Goal: Transaction & Acquisition: Purchase product/service

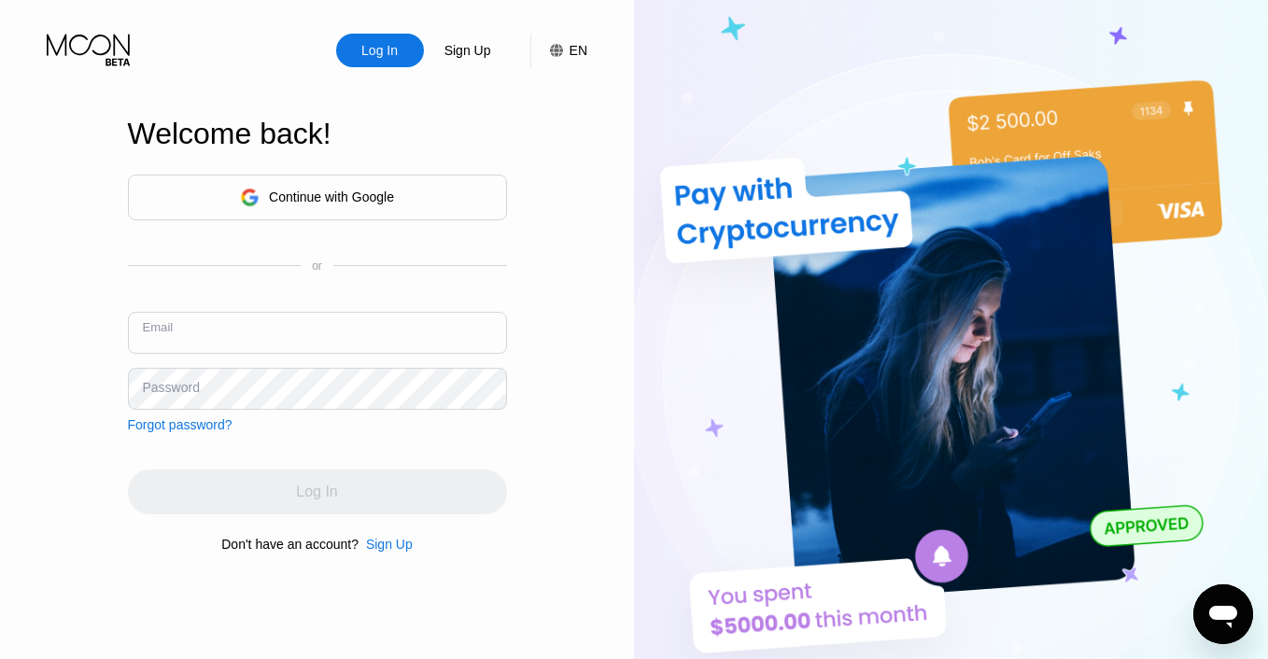
click at [429, 328] on input "text" at bounding box center [317, 333] width 379 height 42
type input "[EMAIL_ADDRESS][DOMAIN_NAME]"
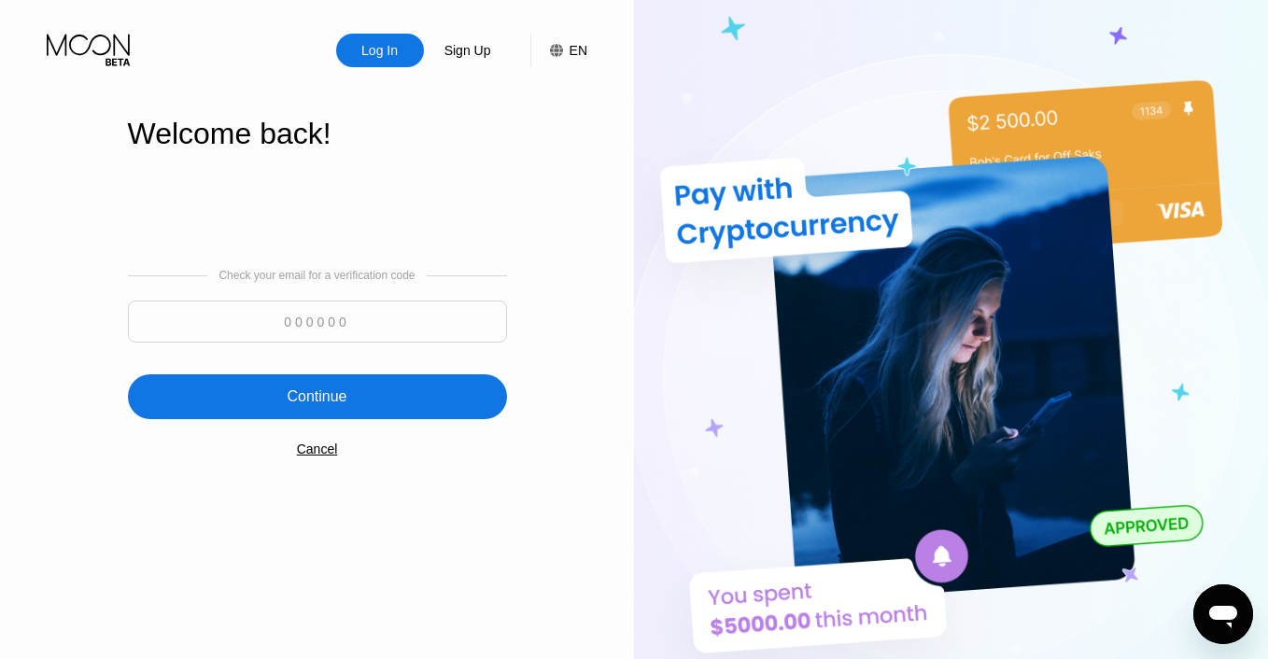
click at [362, 324] on input at bounding box center [317, 322] width 379 height 42
type input "147717"
click at [402, 401] on div "Continue" at bounding box center [317, 396] width 379 height 45
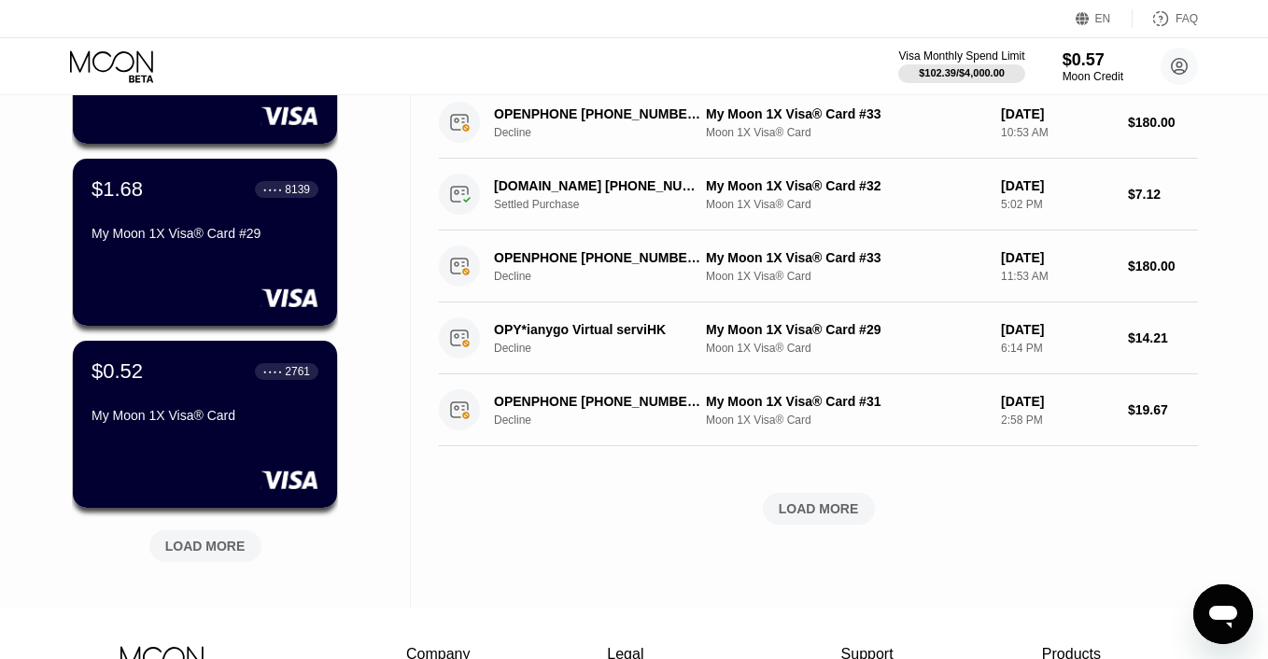
scroll to position [618, 0]
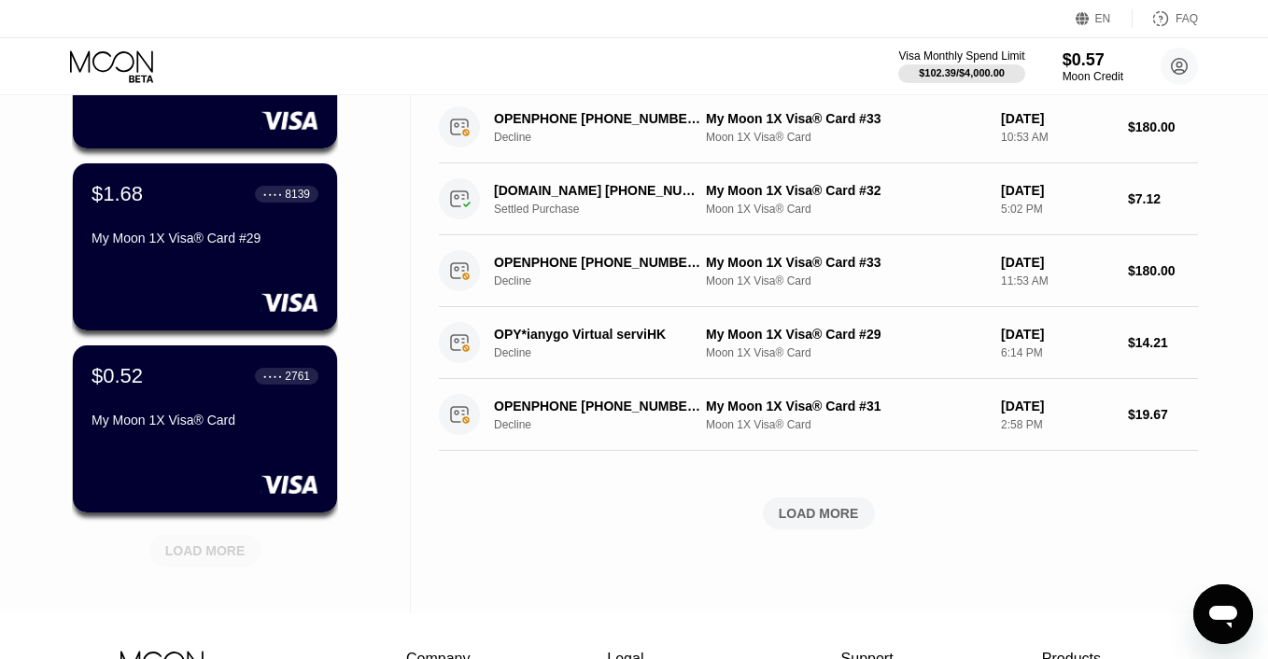
click at [204, 550] on div "LOAD MORE" at bounding box center [205, 551] width 80 height 17
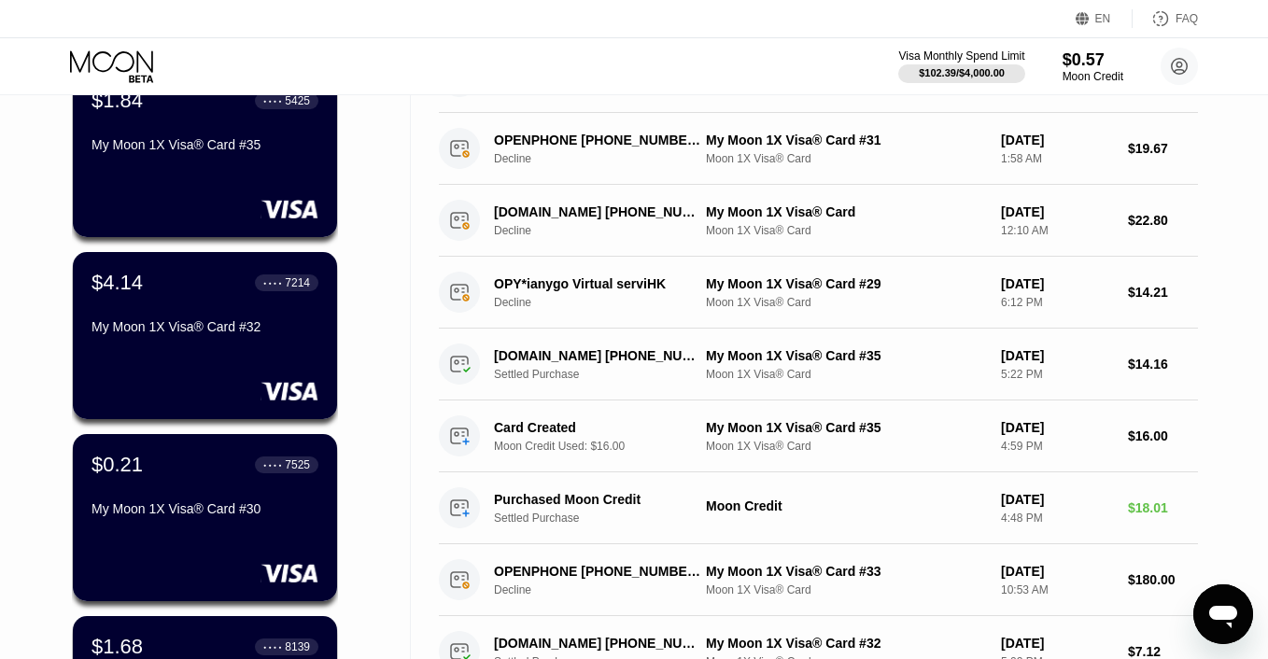
scroll to position [0, 0]
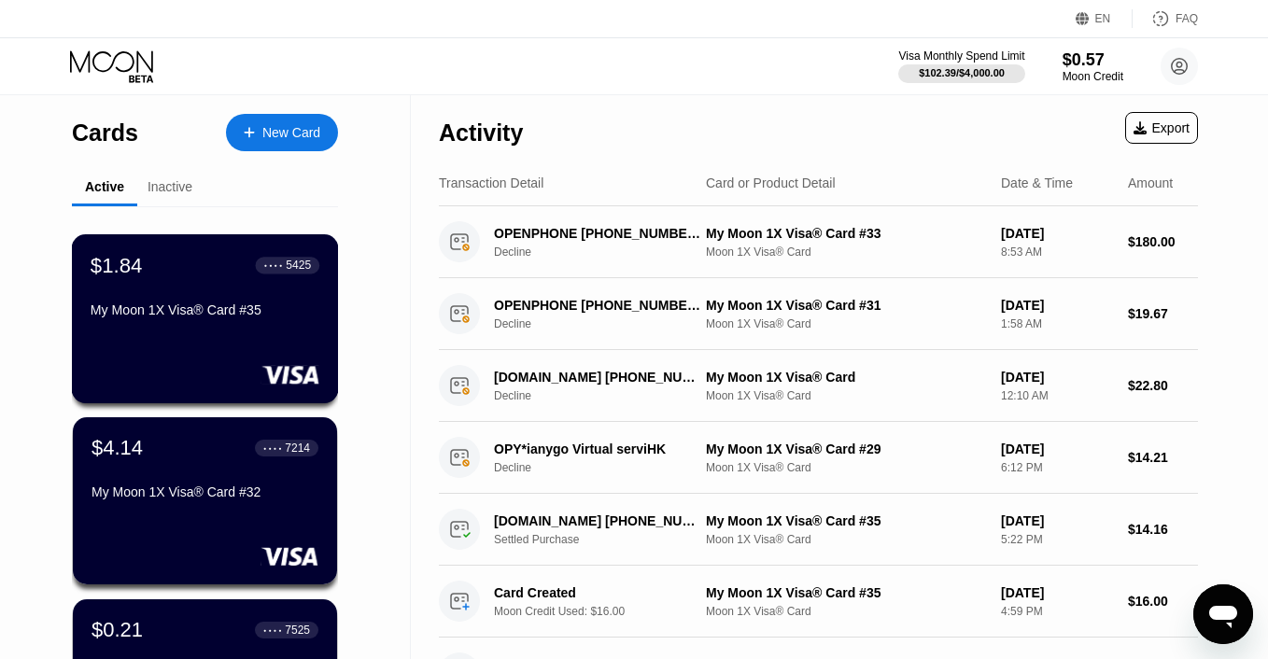
click at [203, 326] on div "$1.84 ● ● ● ● 5425 My Moon 1X Visa® Card #35" at bounding box center [205, 318] width 267 height 169
click at [1096, 65] on div "$0.57" at bounding box center [1093, 59] width 63 height 20
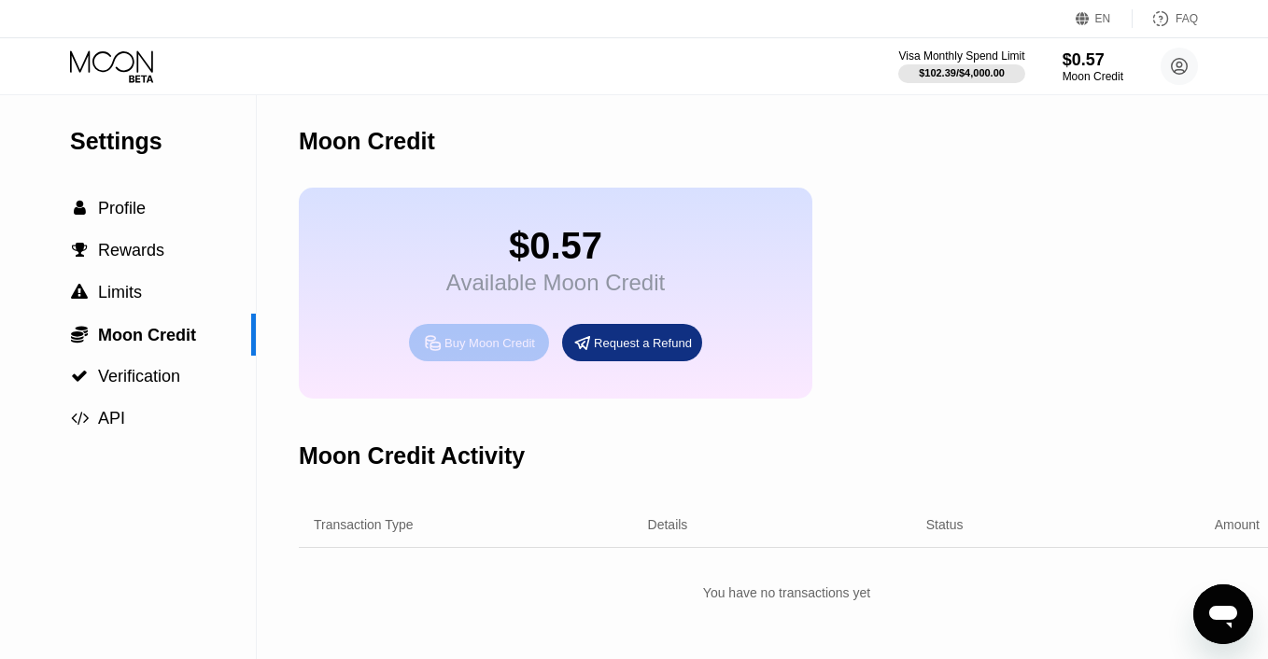
click at [504, 336] on div "Buy Moon Credit" at bounding box center [479, 342] width 140 height 37
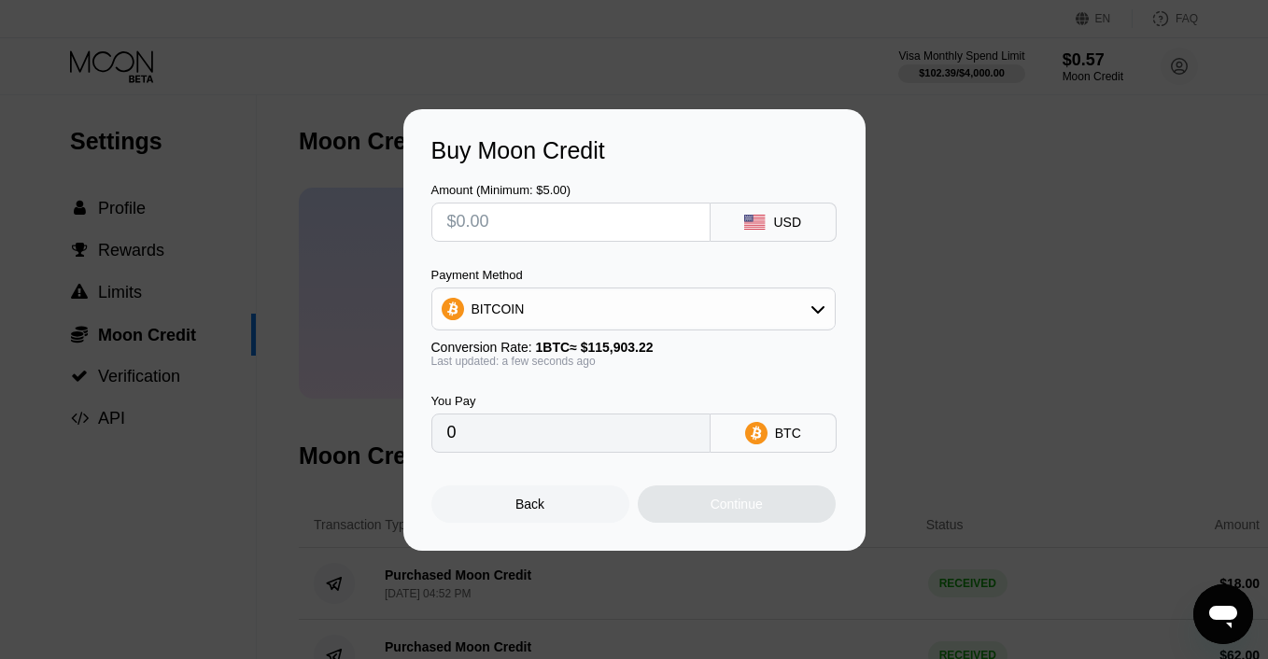
click at [536, 224] on input "text" at bounding box center [570, 222] width 247 height 37
type input "$1"
type input "0.00000863"
type input "$12"
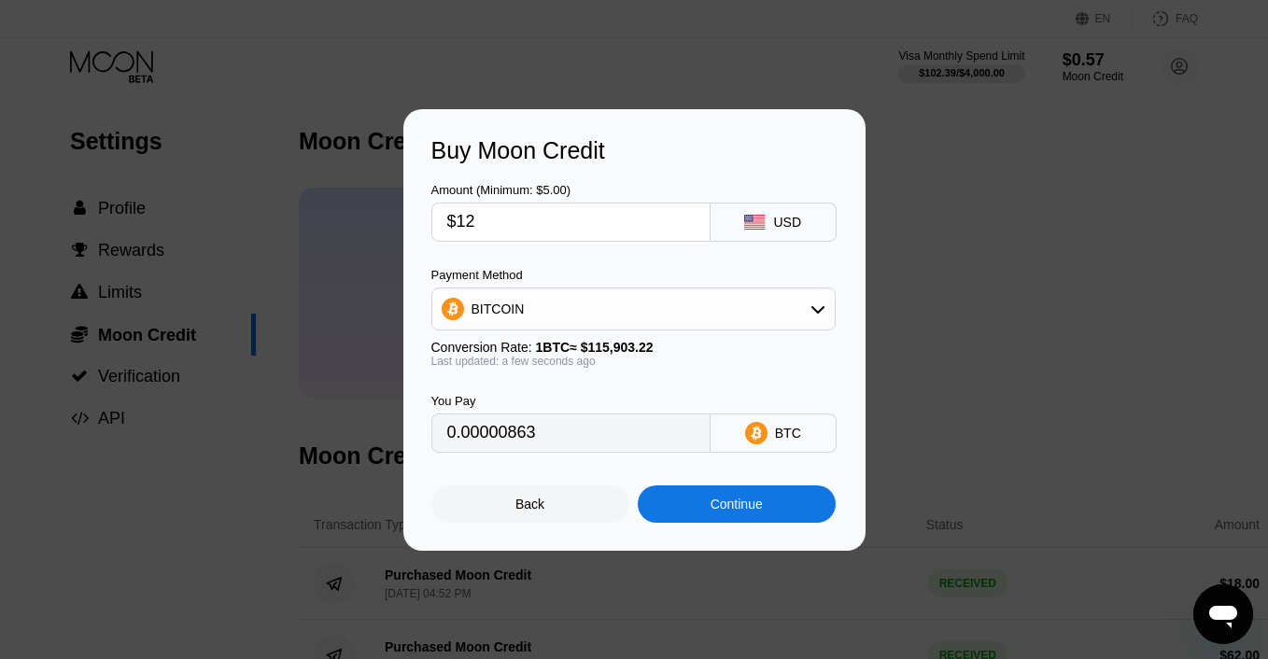
type input "0.00010354"
type input "$126"
type input "0.00108712"
type input "$126"
click at [614, 300] on div "BITCOIN" at bounding box center [633, 308] width 402 height 37
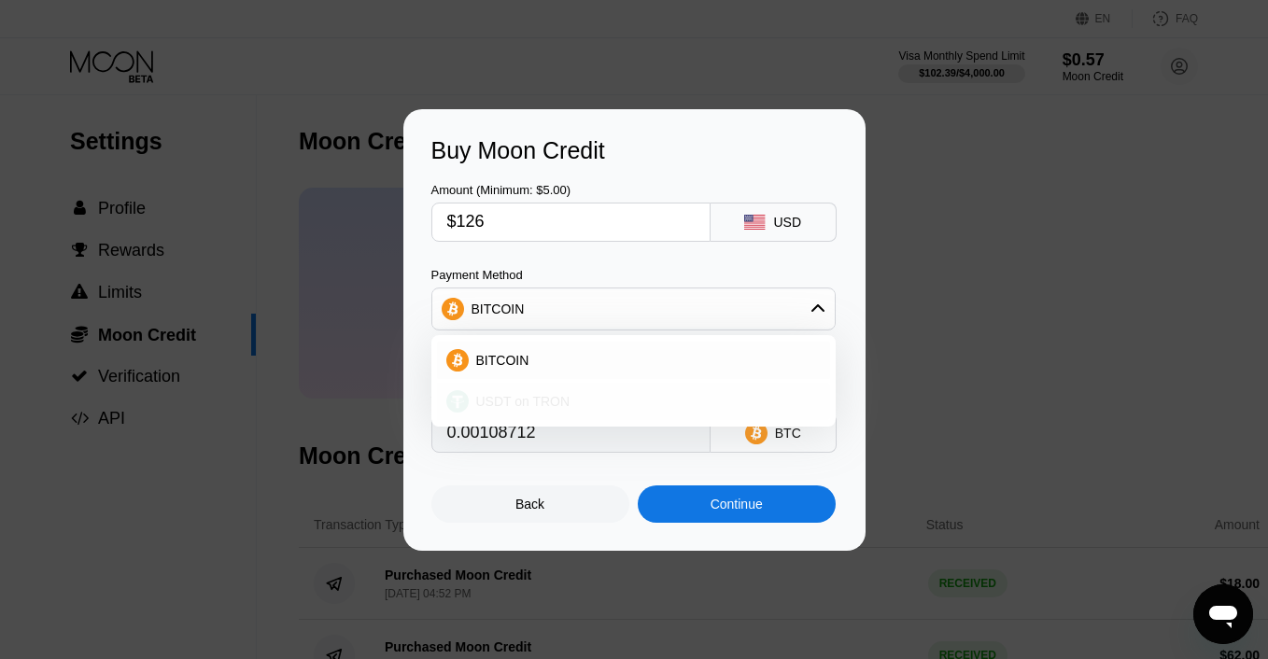
click at [563, 392] on div "USDT on TRON" at bounding box center [633, 401] width 393 height 37
type input "127.27"
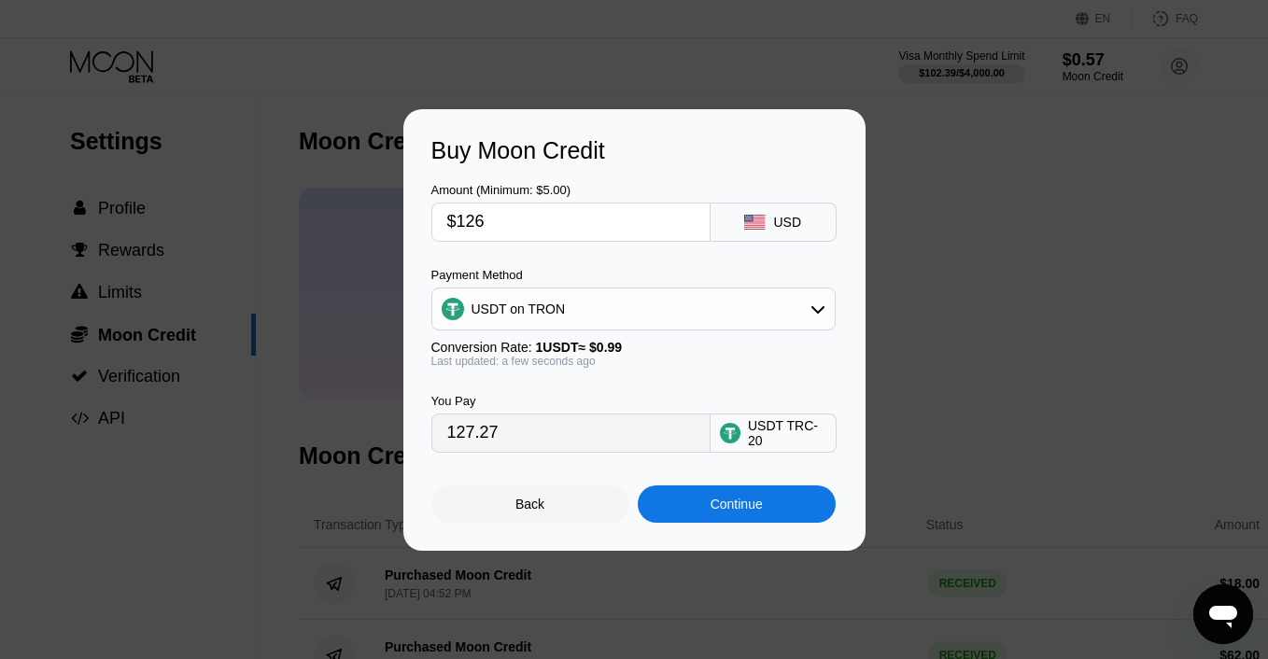
click at [513, 231] on input "$126" at bounding box center [570, 222] width 247 height 37
type input "$12"
type input "12.12"
type input "$125"
type input "126.26"
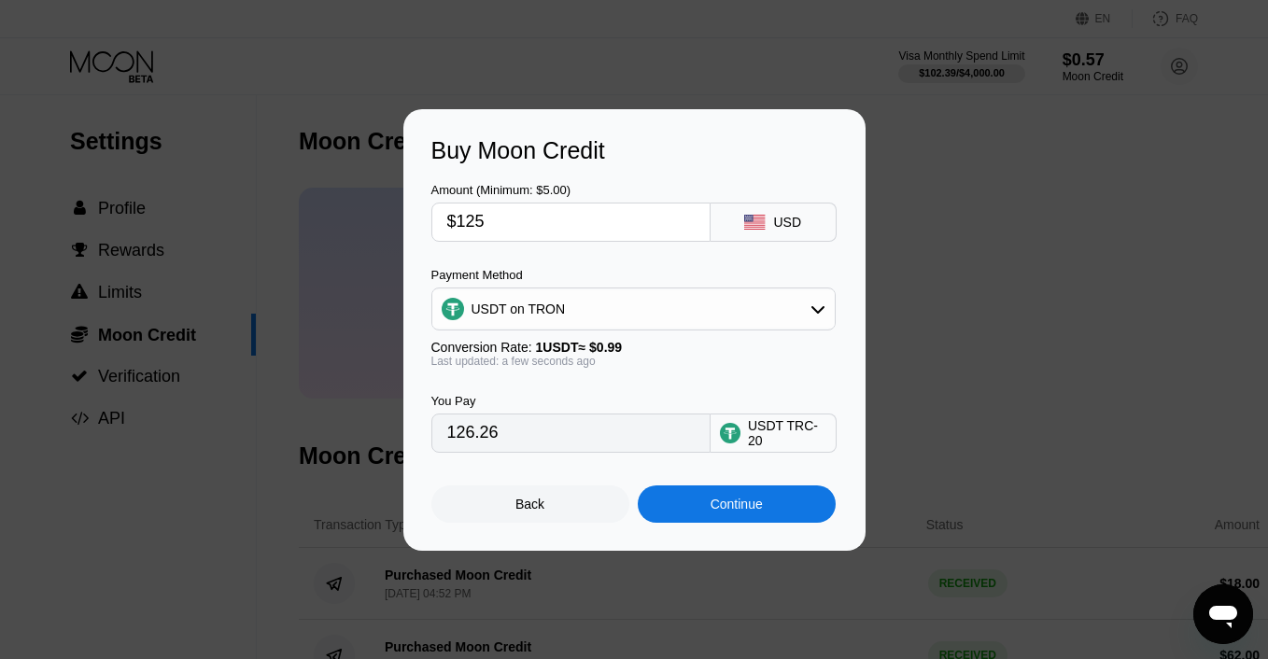
type input "$12"
type input "12.12"
type input "$124"
type input "125.25"
type input "$124"
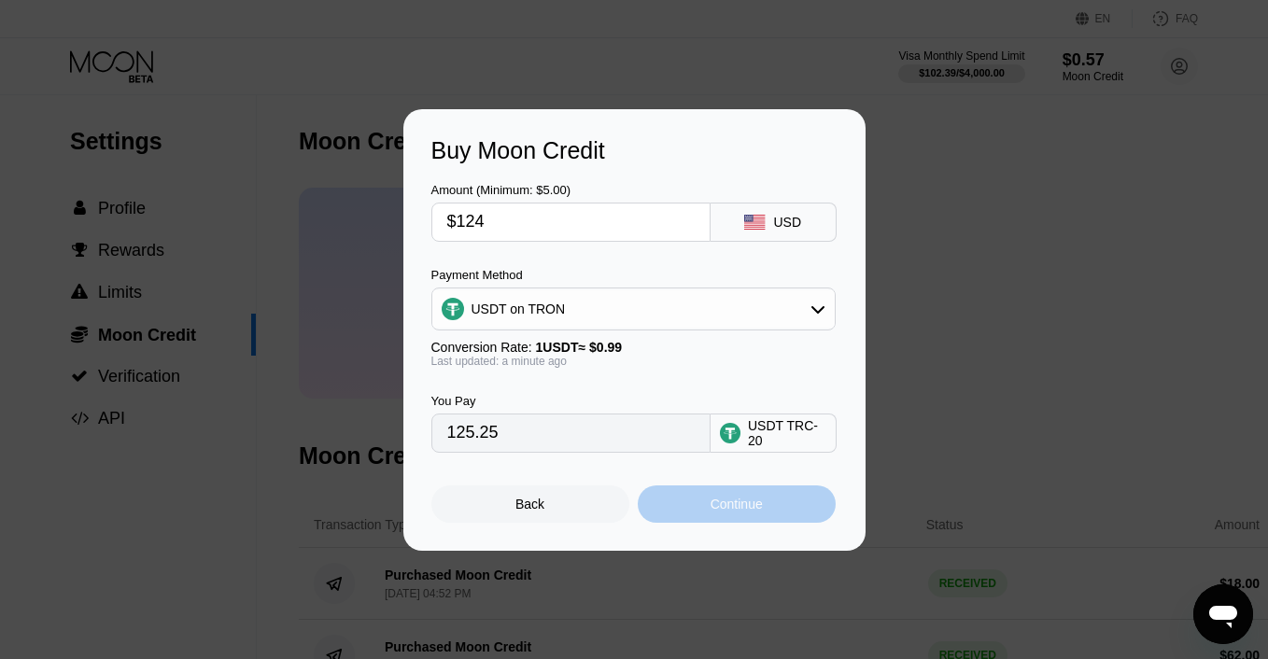
click at [735, 493] on div "Continue" at bounding box center [737, 504] width 198 height 37
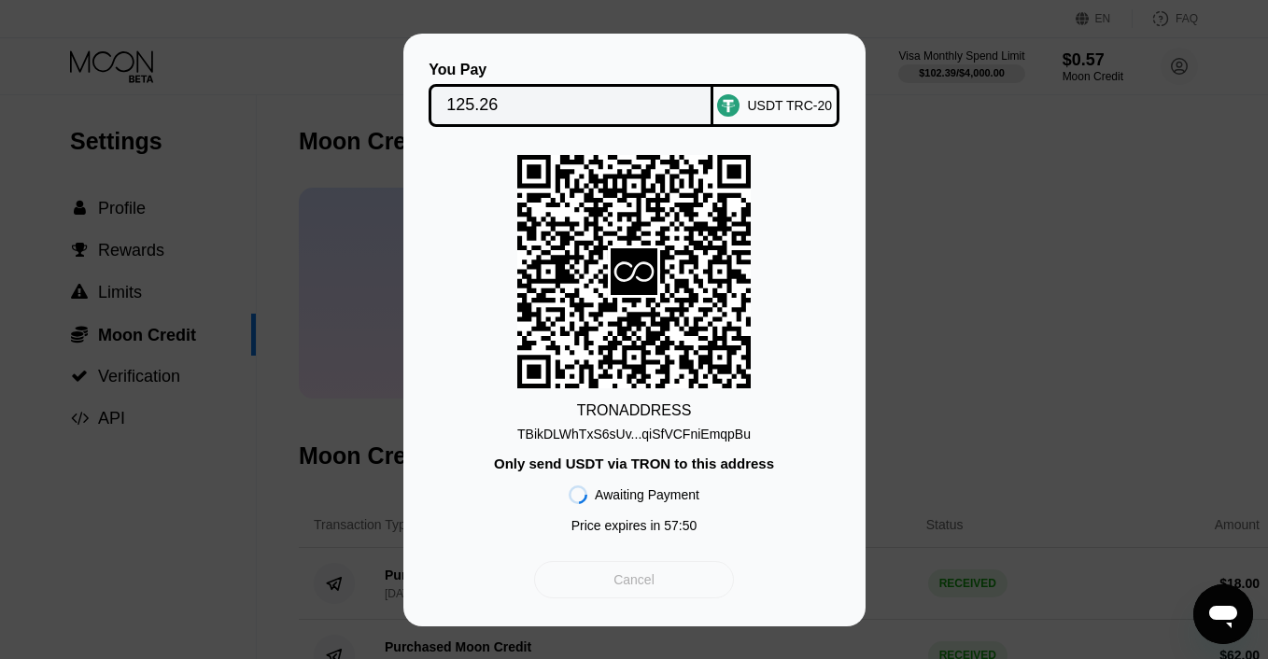
click at [679, 572] on div "Cancel" at bounding box center [633, 579] width 199 height 37
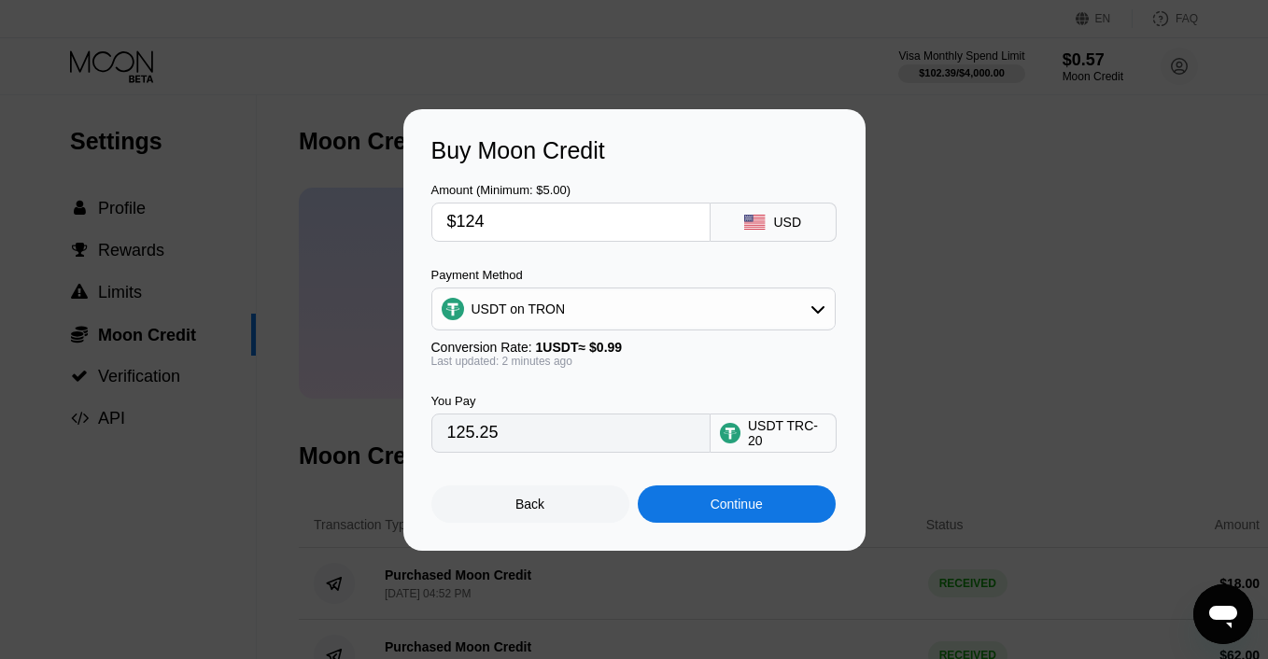
click at [518, 212] on input "$124" at bounding box center [570, 222] width 247 height 37
type input "$12"
type input "12.12"
type input "$123"
type input "124.24"
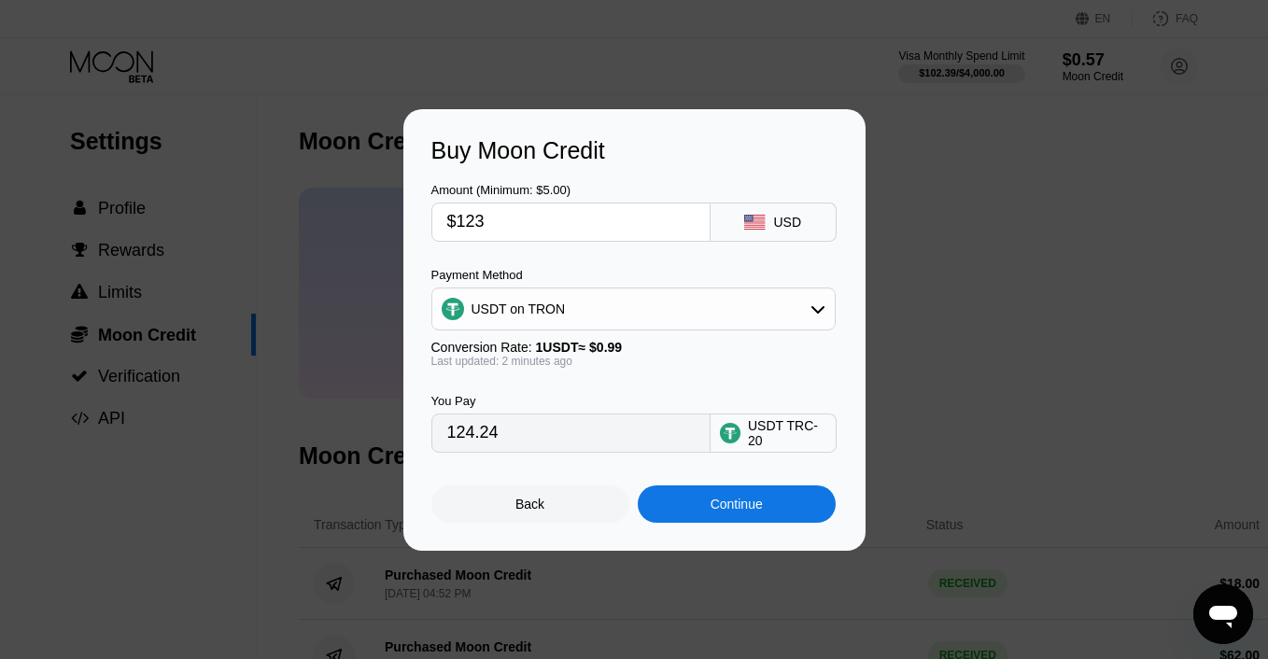
type input "$123"
click at [689, 510] on div "Continue" at bounding box center [737, 504] width 198 height 37
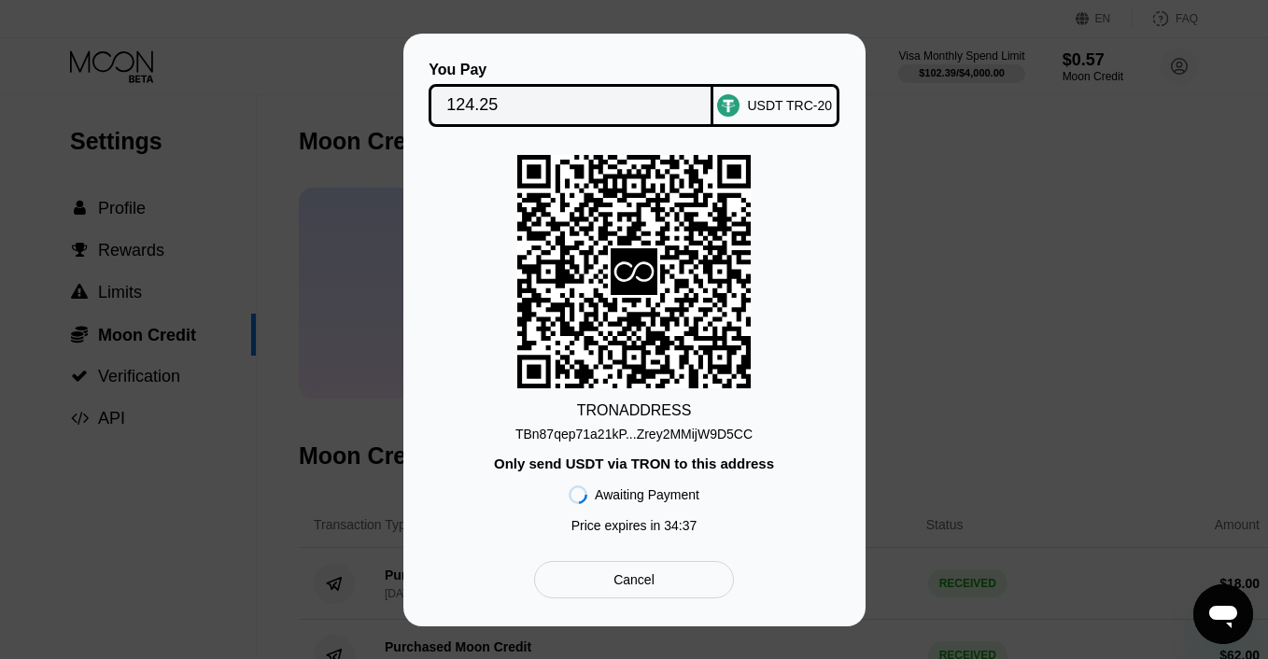
click at [606, 589] on div "Cancel" at bounding box center [633, 579] width 199 height 37
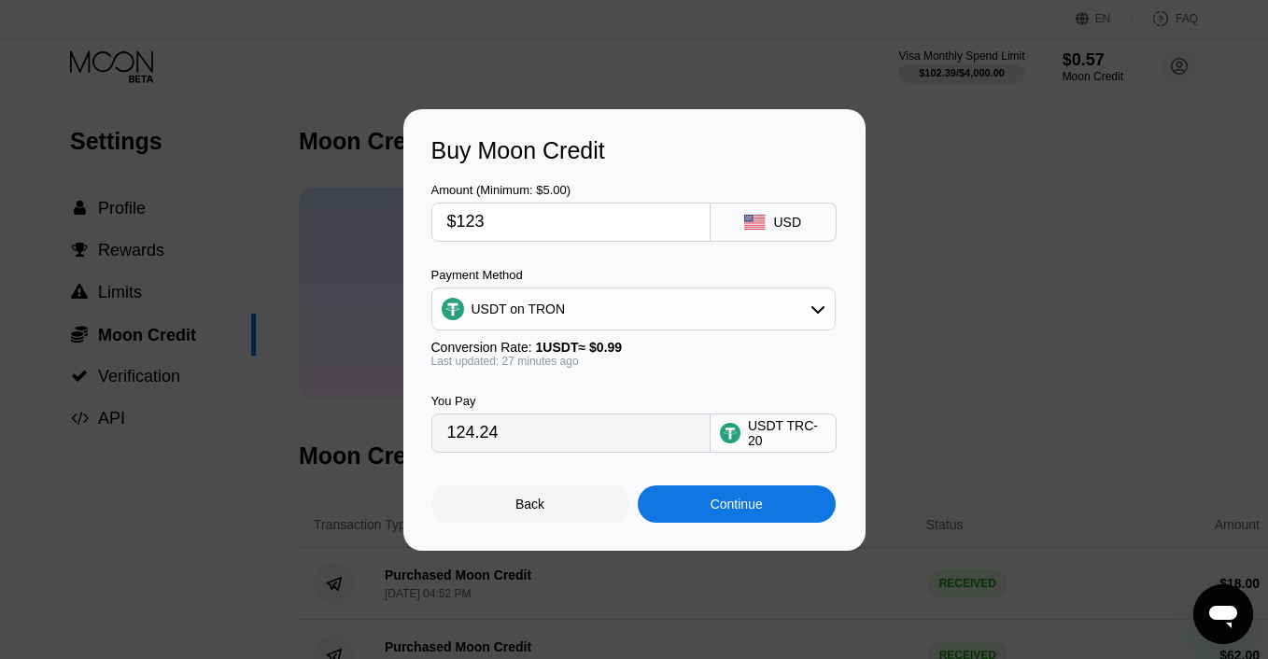
click at [1054, 230] on div "Buy Moon Credit Amount (Minimum: $5.00) $123 USD Payment Method USDT on TRON Co…" at bounding box center [634, 330] width 1268 height 442
click at [554, 501] on div "Back" at bounding box center [530, 504] width 198 height 37
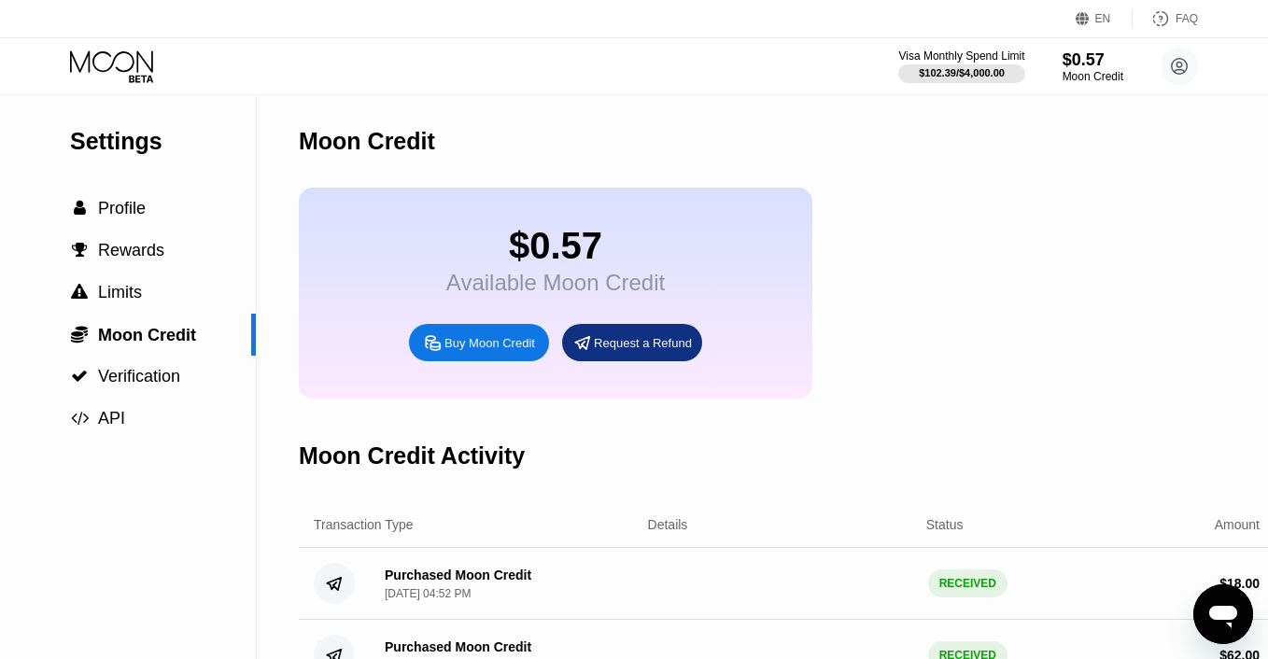
click at [111, 60] on icon at bounding box center [113, 66] width 87 height 33
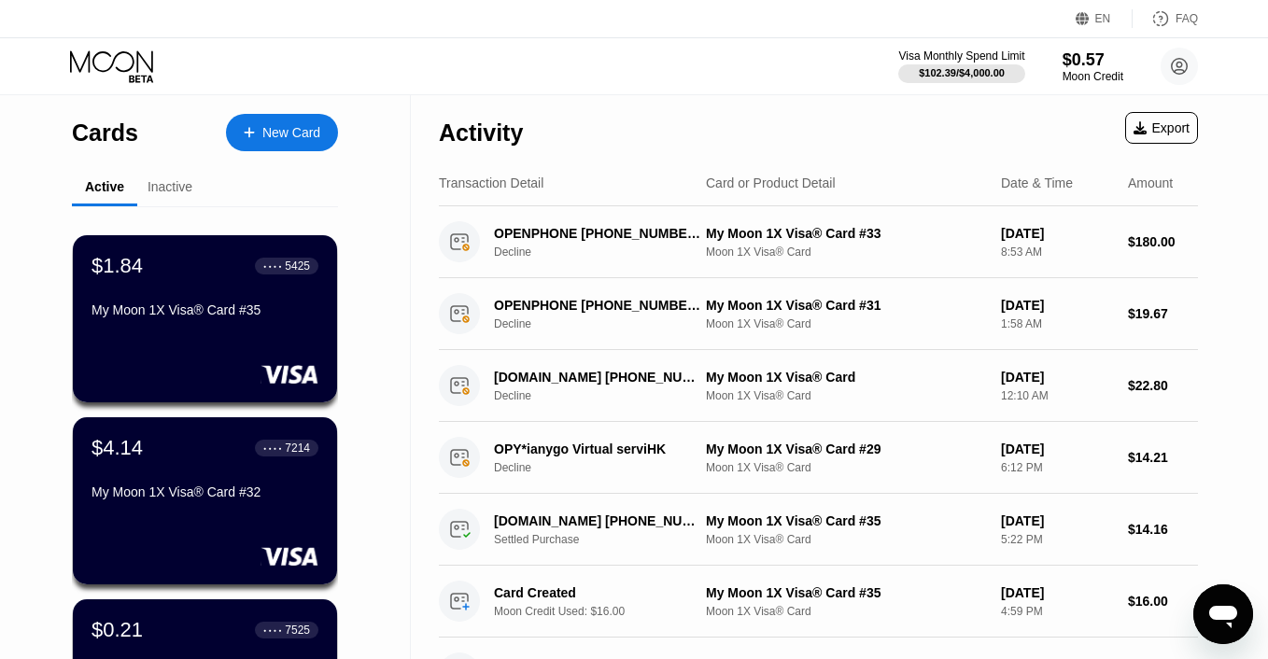
click at [244, 351] on div "$1.84 ● ● ● ● 5425 My Moon 1X Visa® Card #35" at bounding box center [205, 318] width 264 height 167
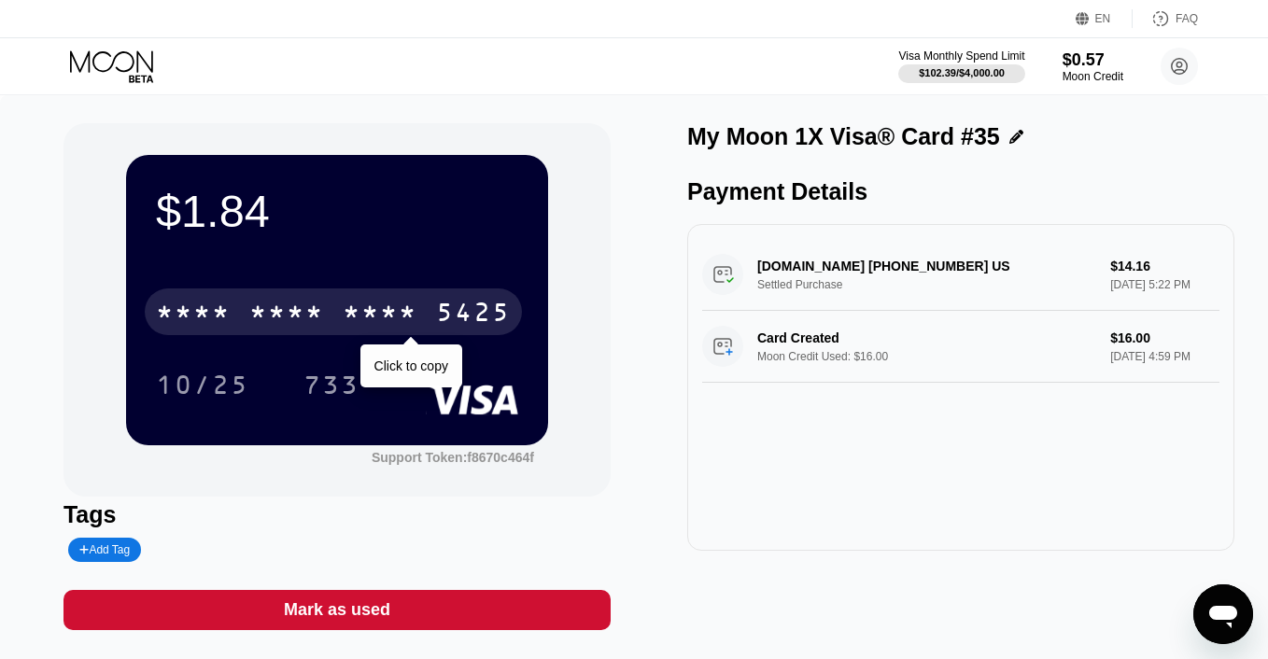
click at [369, 312] on div "* * * *" at bounding box center [380, 315] width 75 height 30
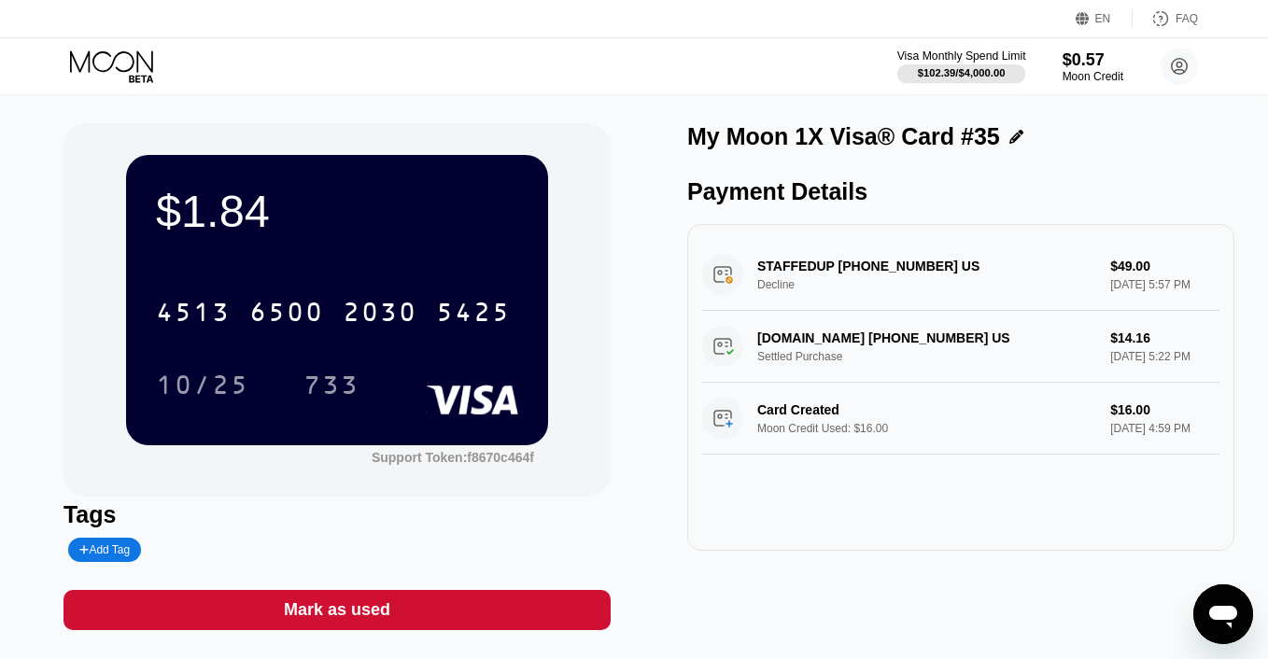
click at [946, 65] on div at bounding box center [961, 73] width 129 height 19
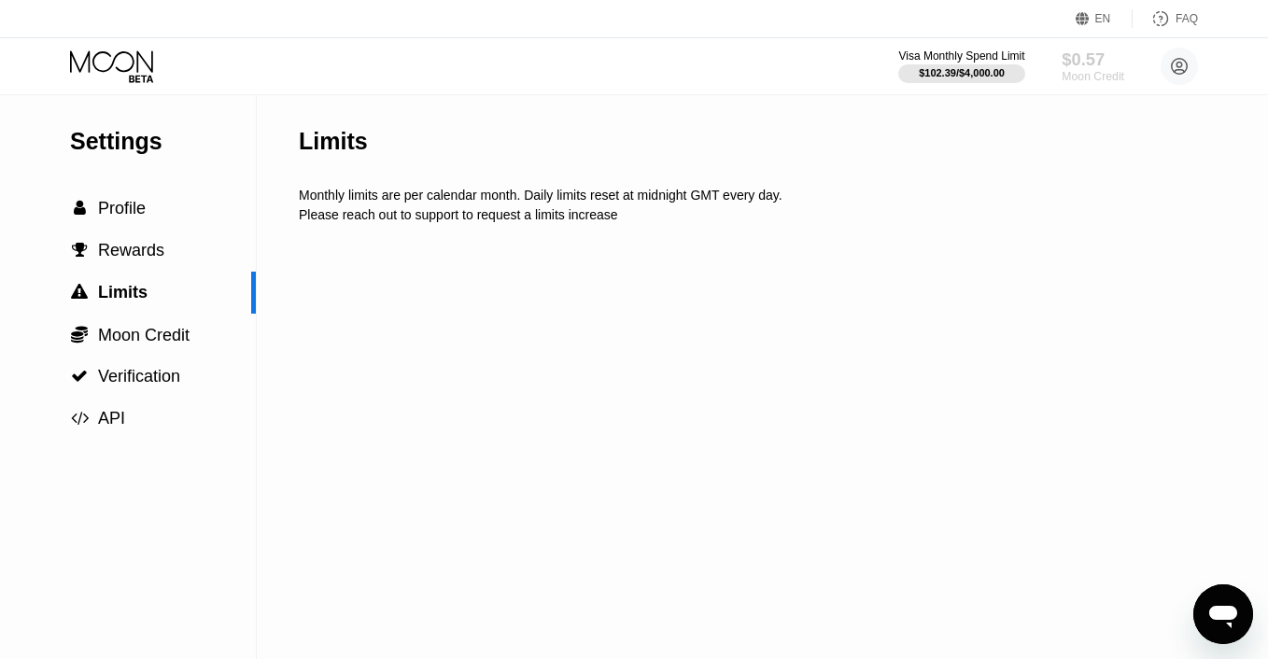
click at [1096, 68] on div "$0.57" at bounding box center [1093, 59] width 63 height 20
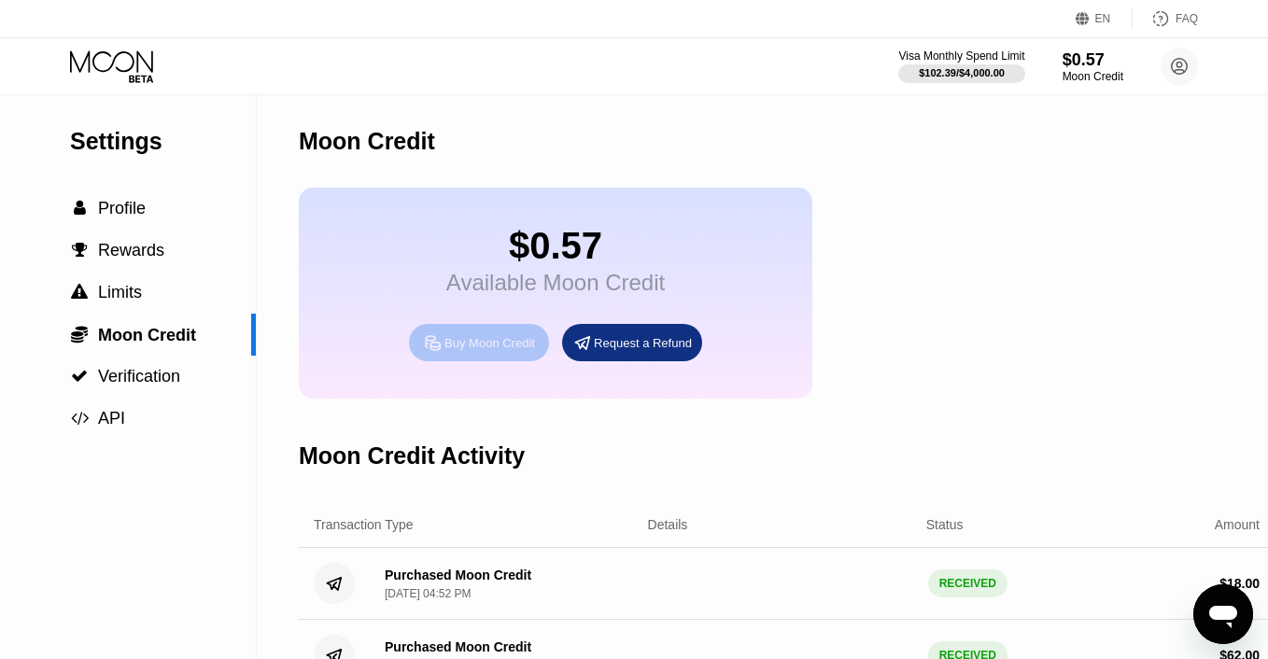
click at [479, 332] on div "Buy Moon Credit" at bounding box center [479, 342] width 140 height 37
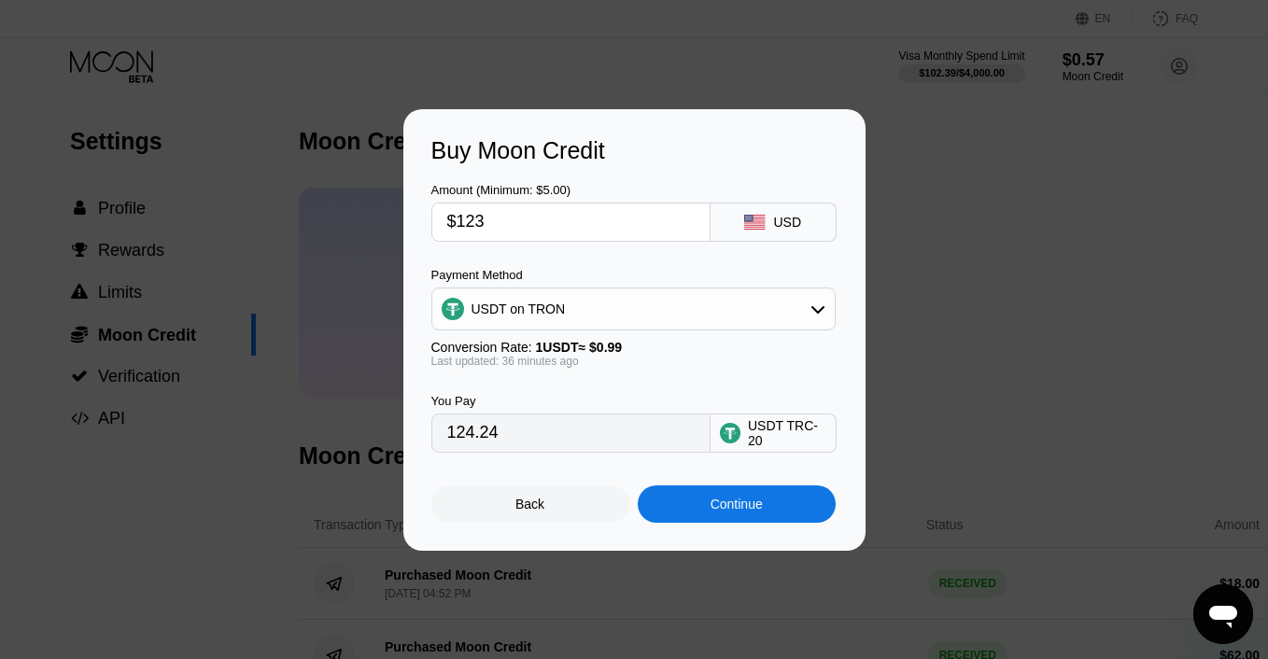
click at [587, 219] on input "$123" at bounding box center [570, 222] width 247 height 37
type input "$1"
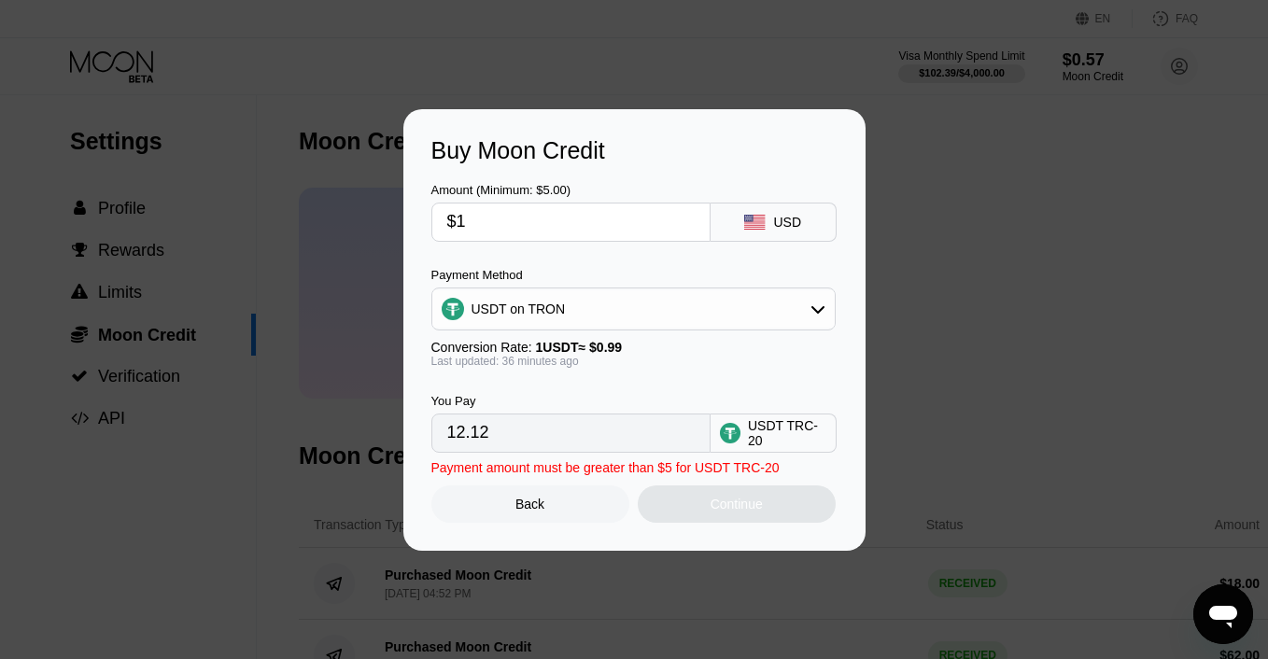
type input "12.12"
type input "0.00"
type input "$1"
type input "1.01"
type input "$19"
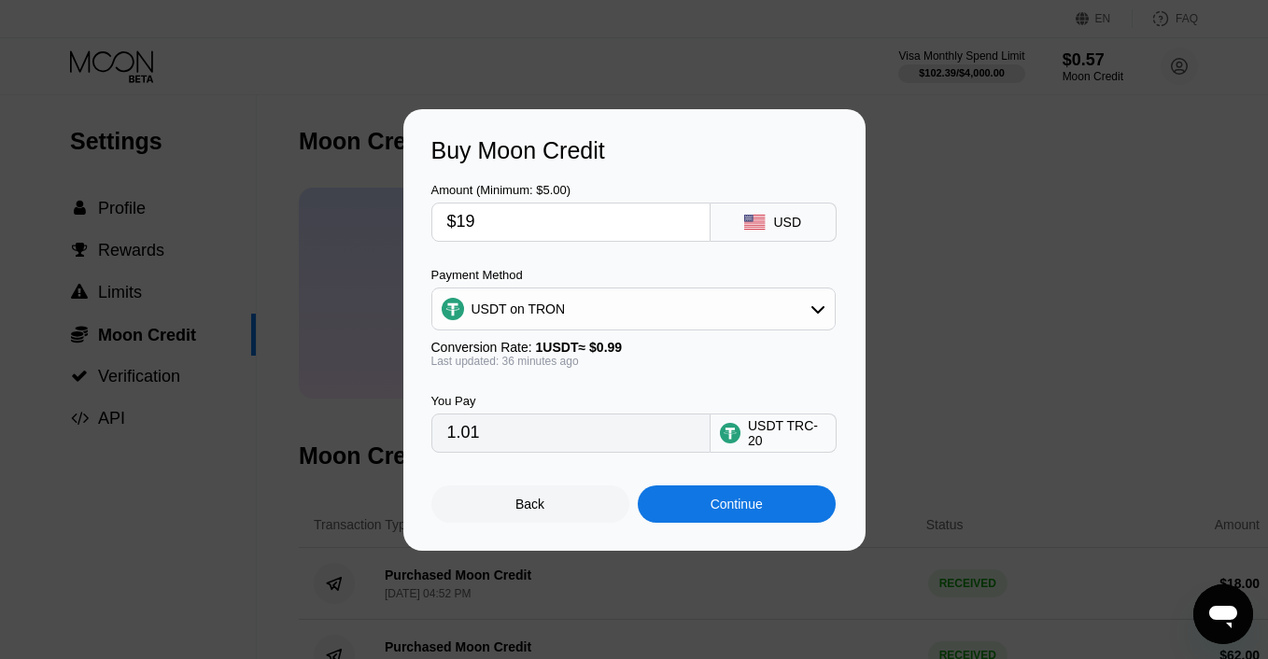
type input "19.19"
type input "$19"
click at [697, 498] on div "Continue" at bounding box center [737, 504] width 198 height 37
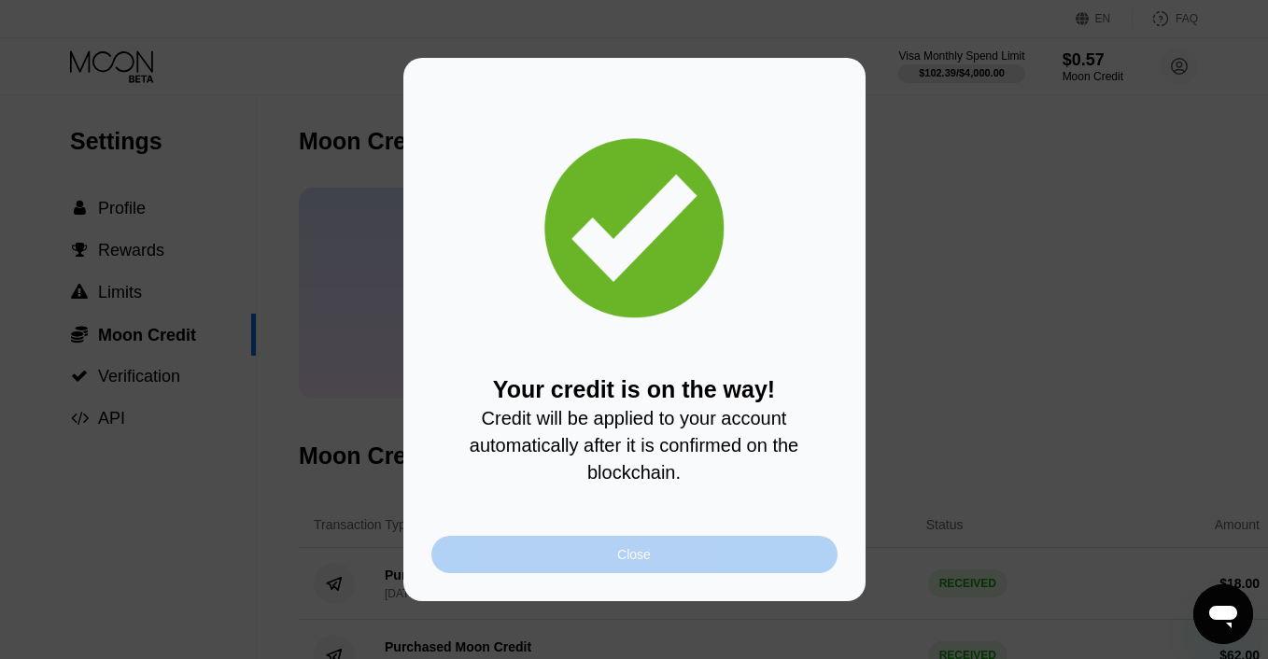
click at [691, 548] on div "Close" at bounding box center [634, 554] width 406 height 37
